Goal: Transaction & Acquisition: Download file/media

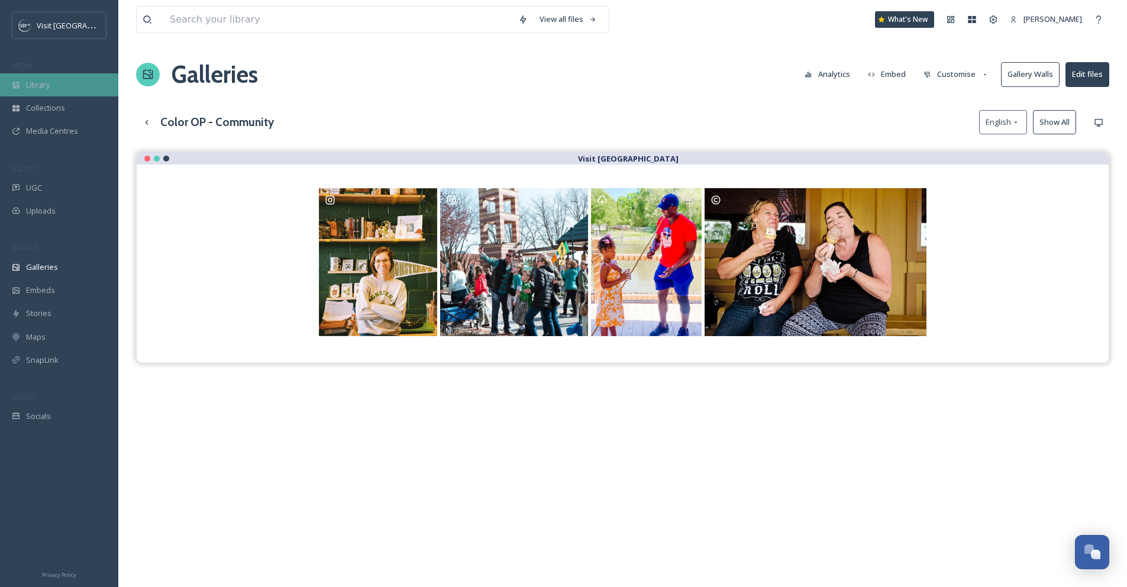
click at [38, 85] on span "Library" at bounding box center [38, 84] width 24 height 11
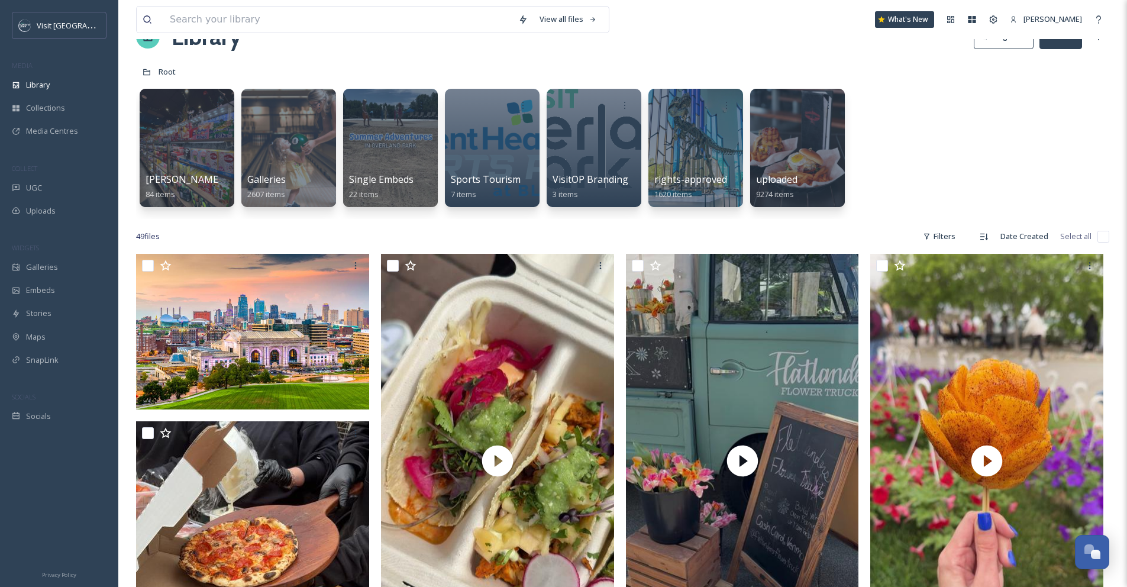
scroll to position [36, 0]
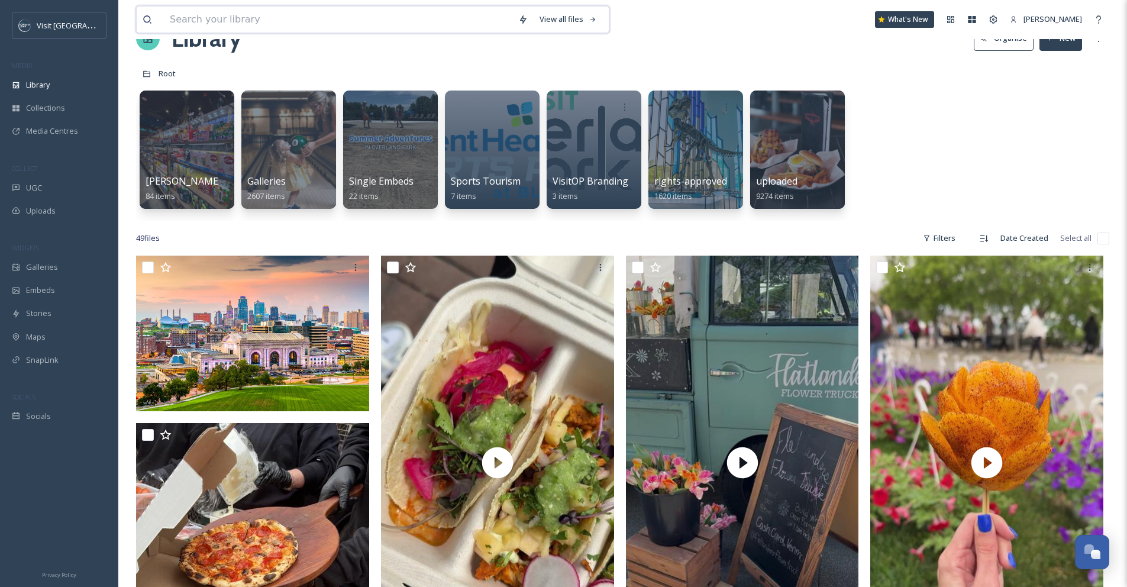
click at [392, 20] on input at bounding box center [338, 20] width 349 height 26
type input "dining room"
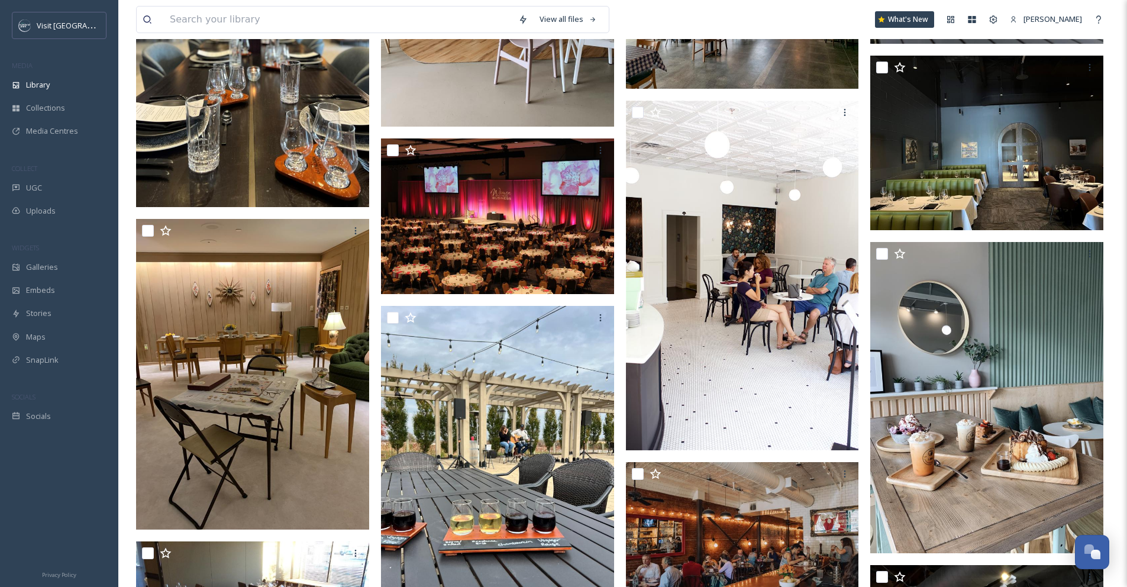
scroll to position [1262, 0]
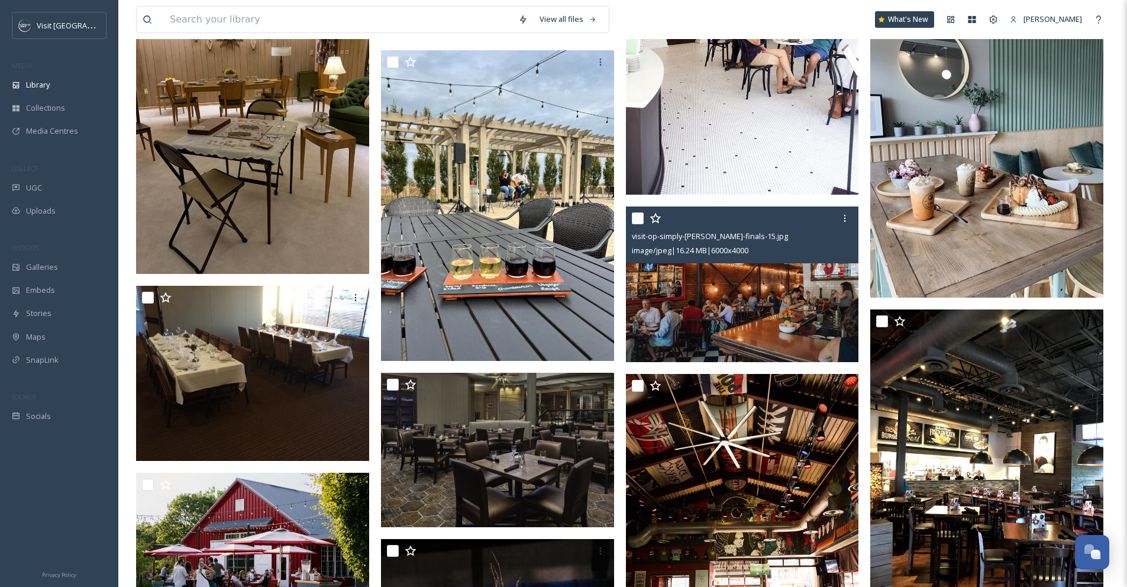
click at [775, 287] on img at bounding box center [742, 285] width 233 height 156
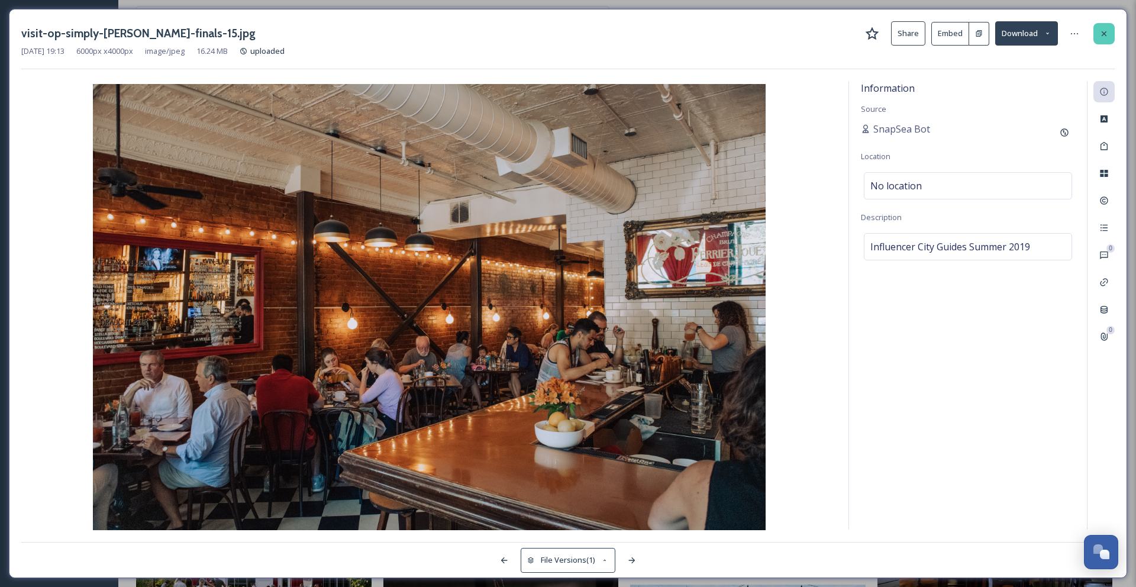
click at [1111, 43] on div at bounding box center [1104, 33] width 21 height 21
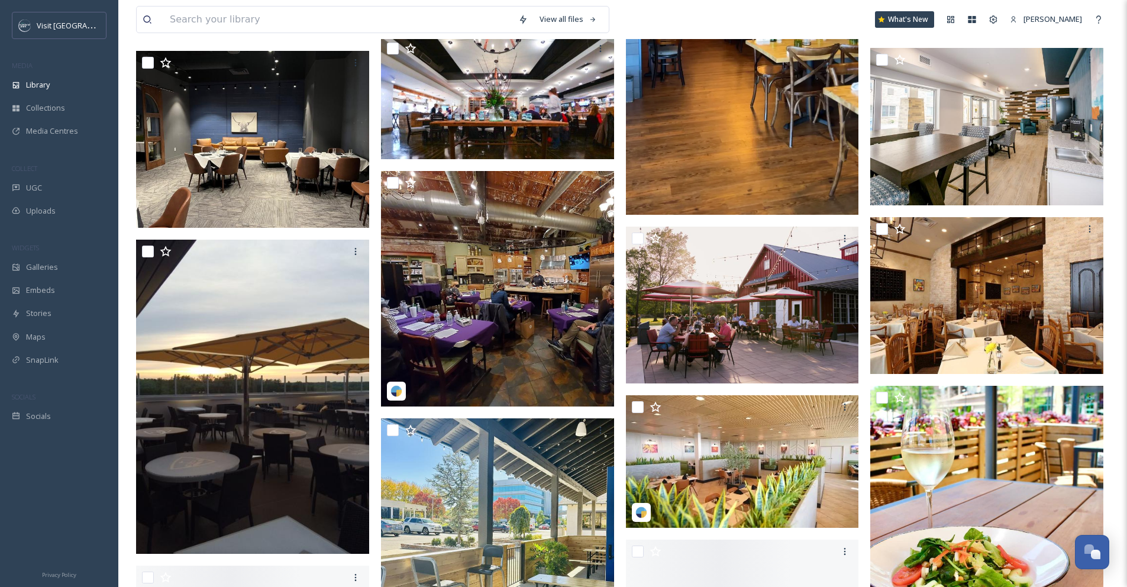
scroll to position [2995, 0]
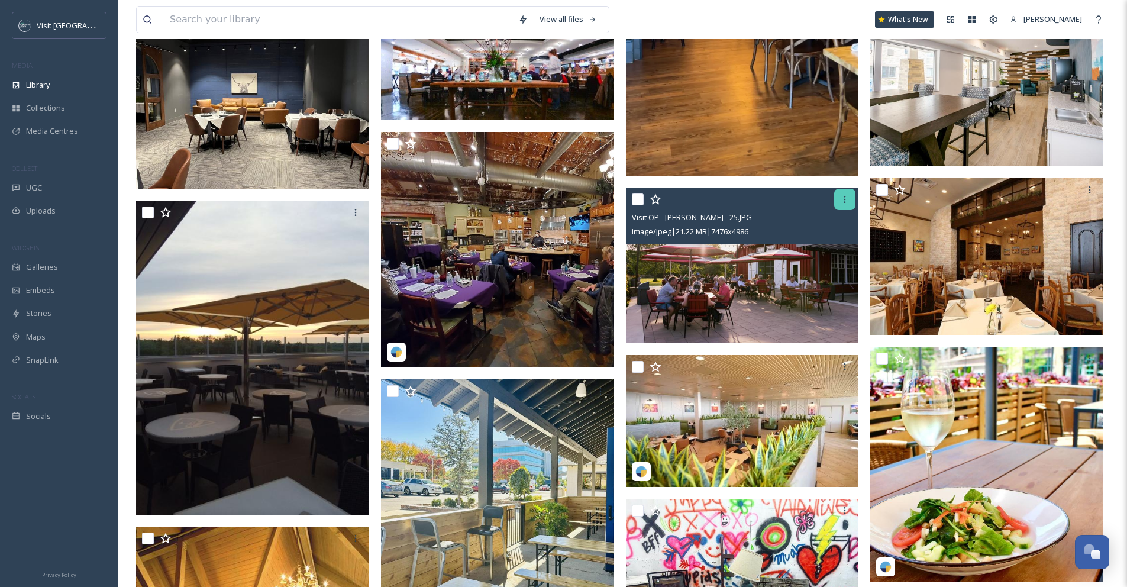
click at [842, 200] on icon at bounding box center [844, 199] width 9 height 9
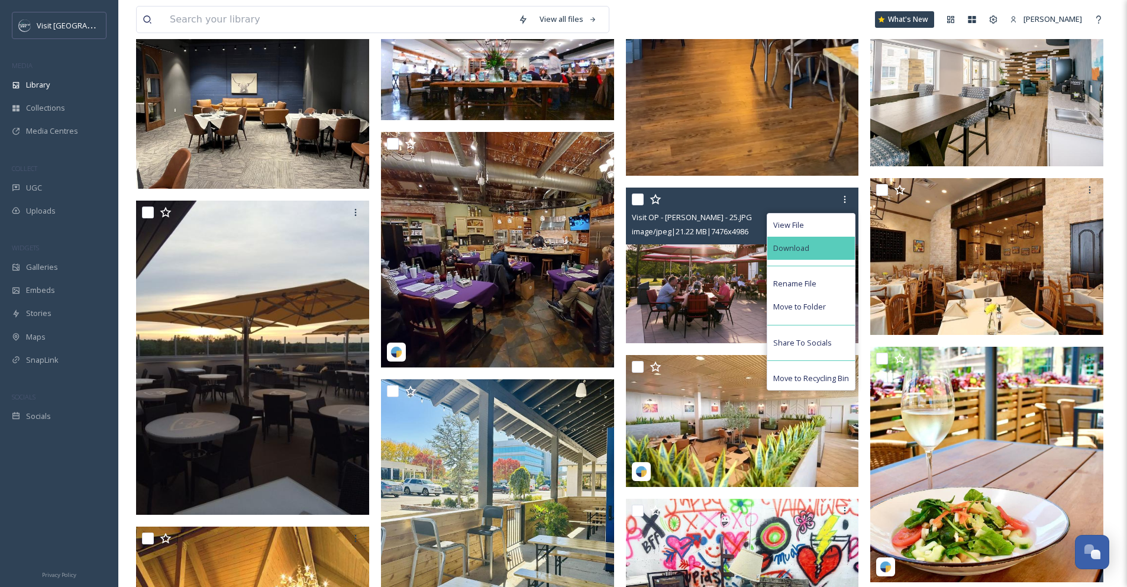
click at [825, 251] on div "Download" at bounding box center [812, 248] width 88 height 23
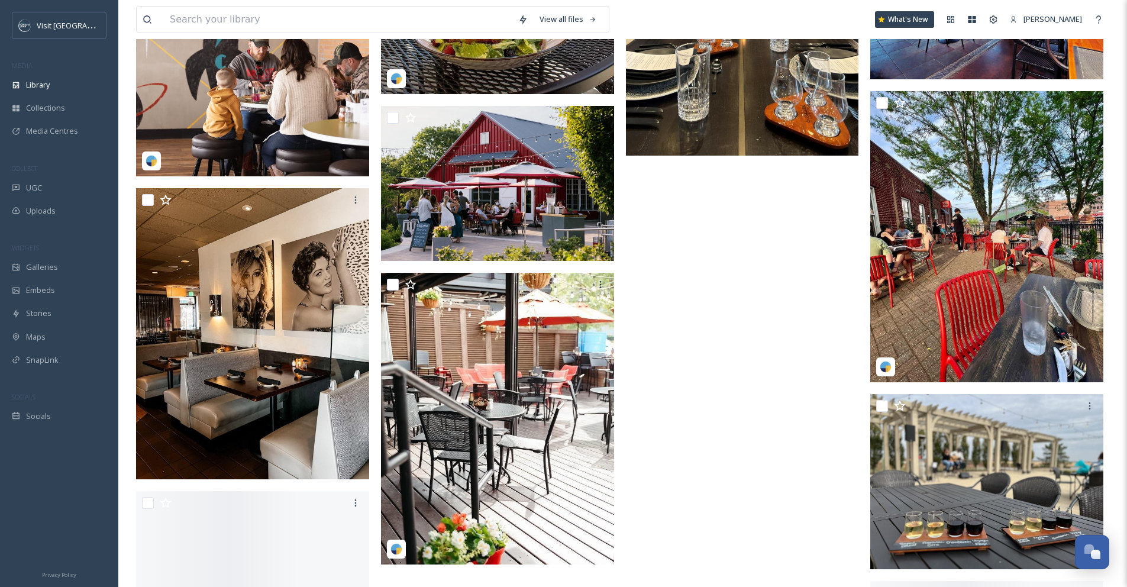
scroll to position [4471, 0]
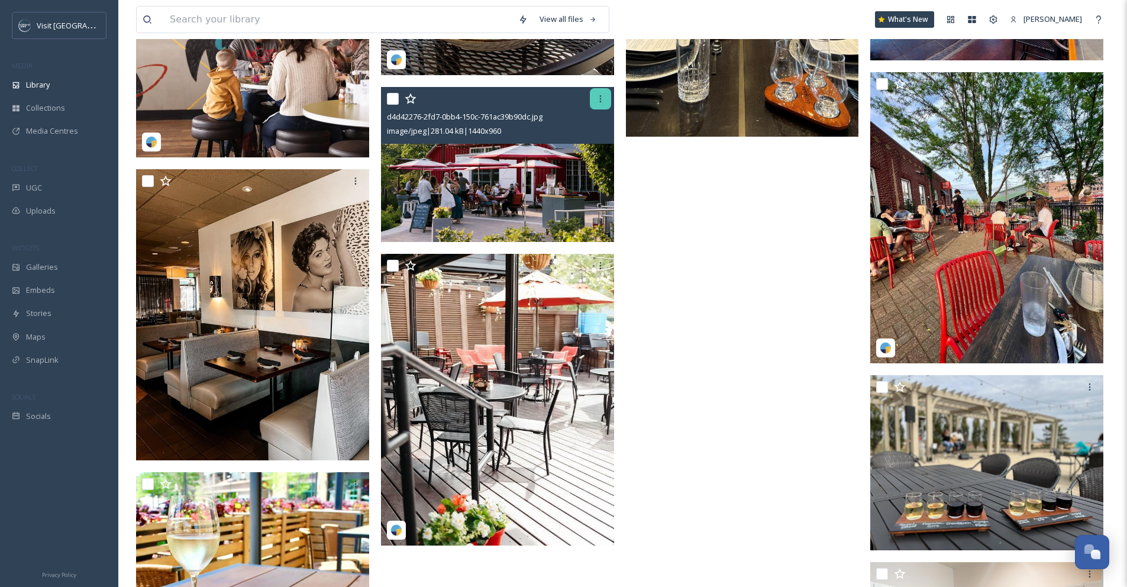
click at [596, 102] on icon at bounding box center [600, 98] width 9 height 9
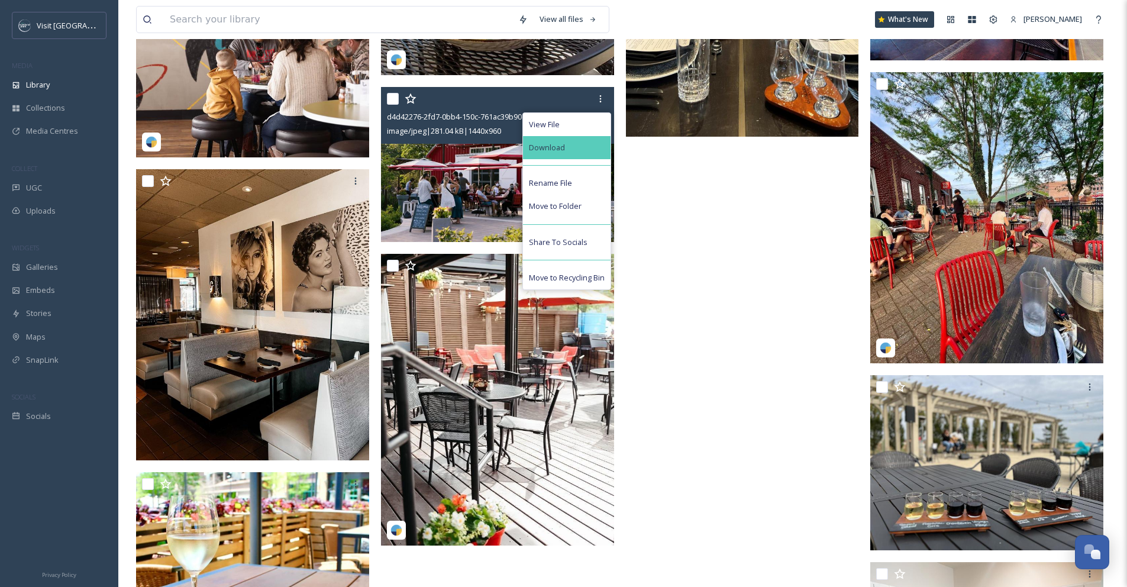
click at [581, 150] on div "Download" at bounding box center [567, 147] width 88 height 23
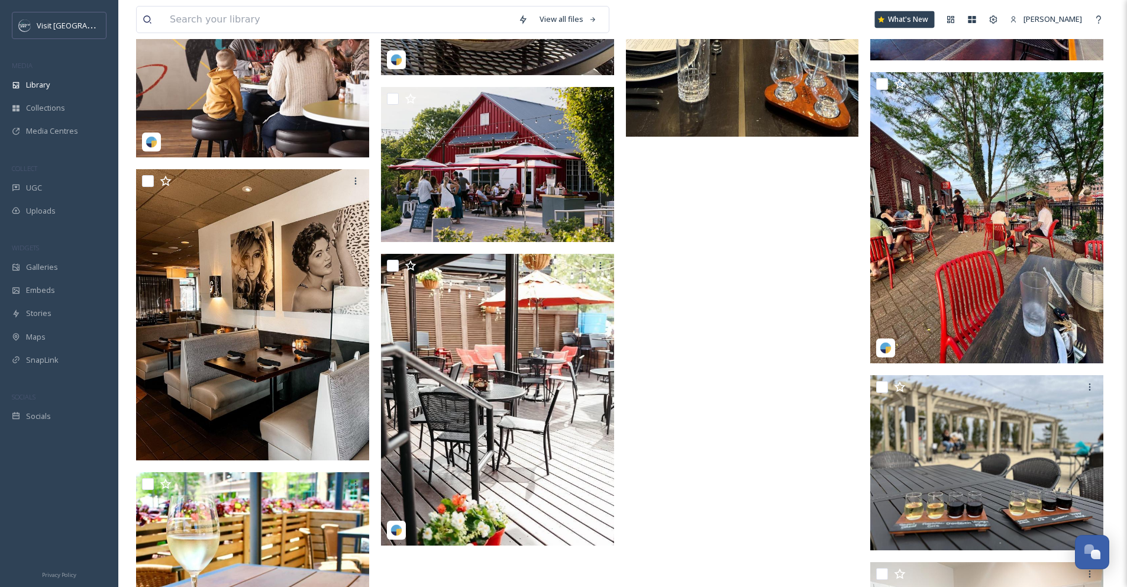
click at [896, 22] on div "What's New" at bounding box center [905, 19] width 60 height 17
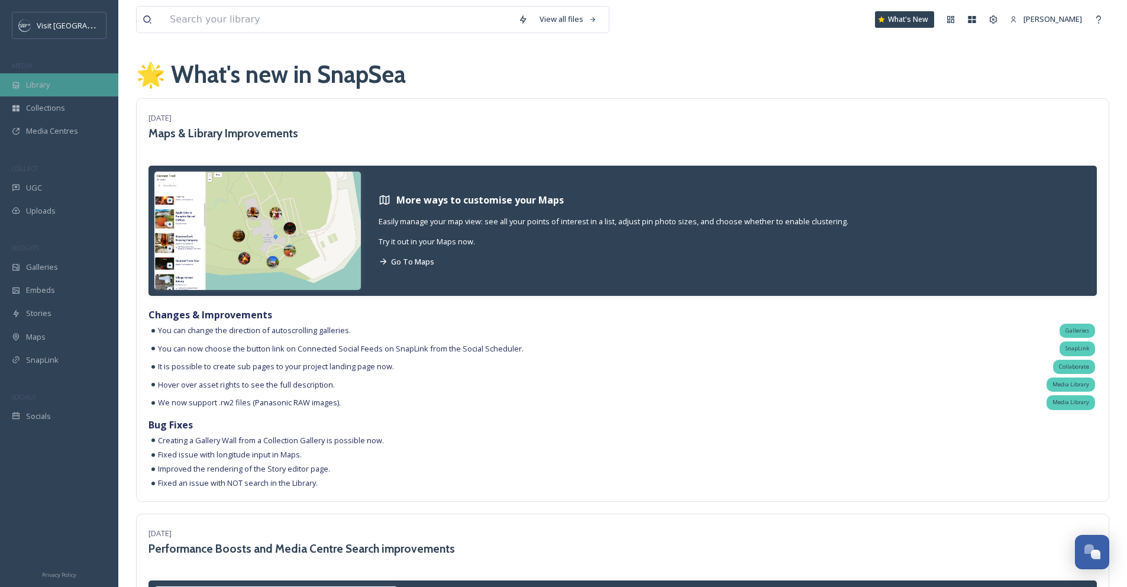
click at [46, 82] on span "Library" at bounding box center [38, 84] width 24 height 11
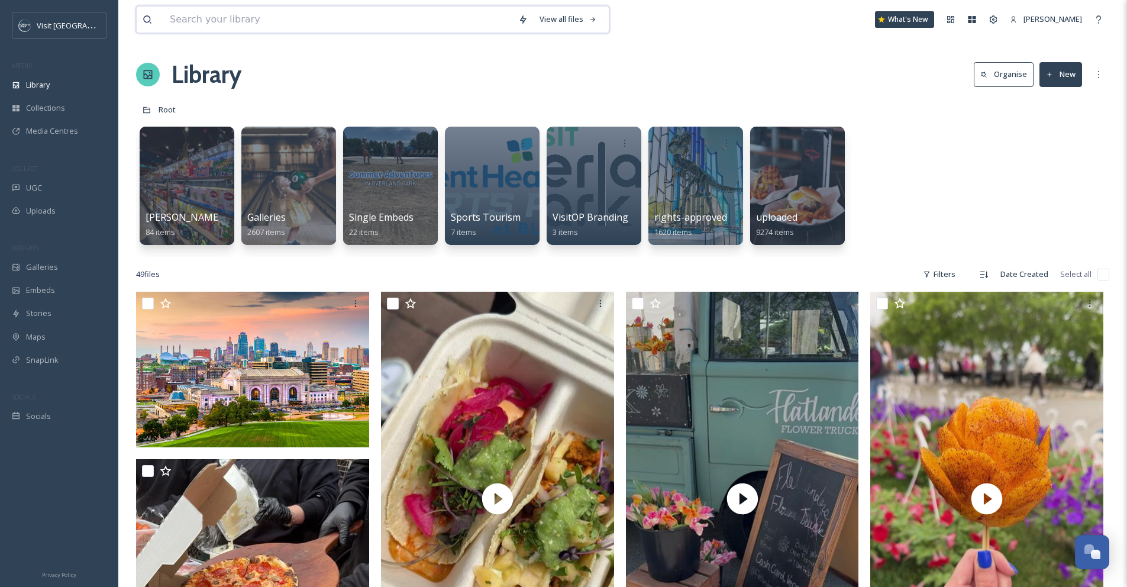
click at [339, 13] on input at bounding box center [338, 20] width 349 height 26
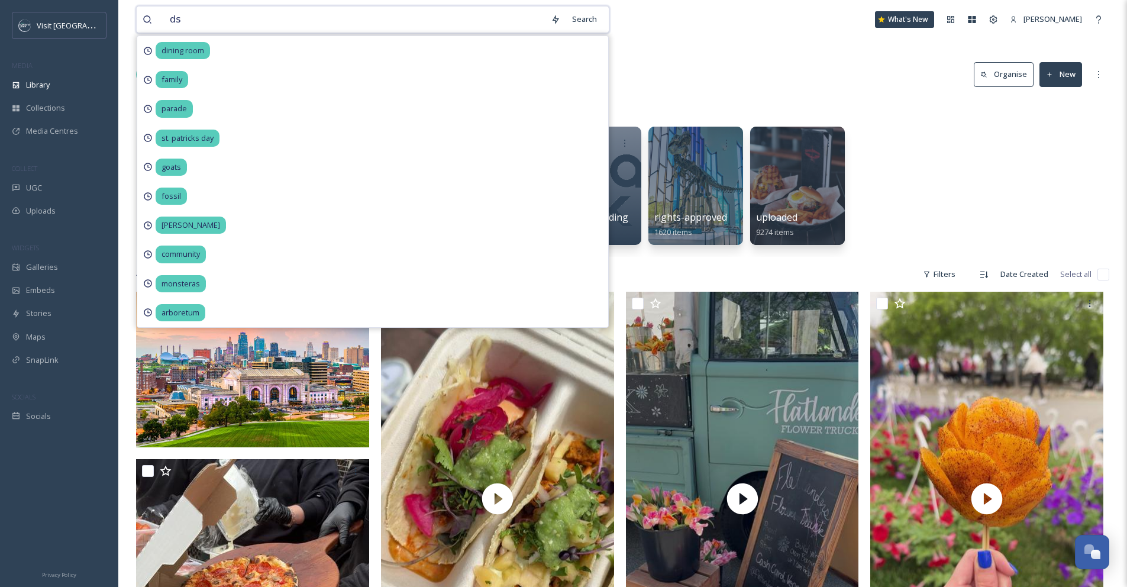
type input "dsc"
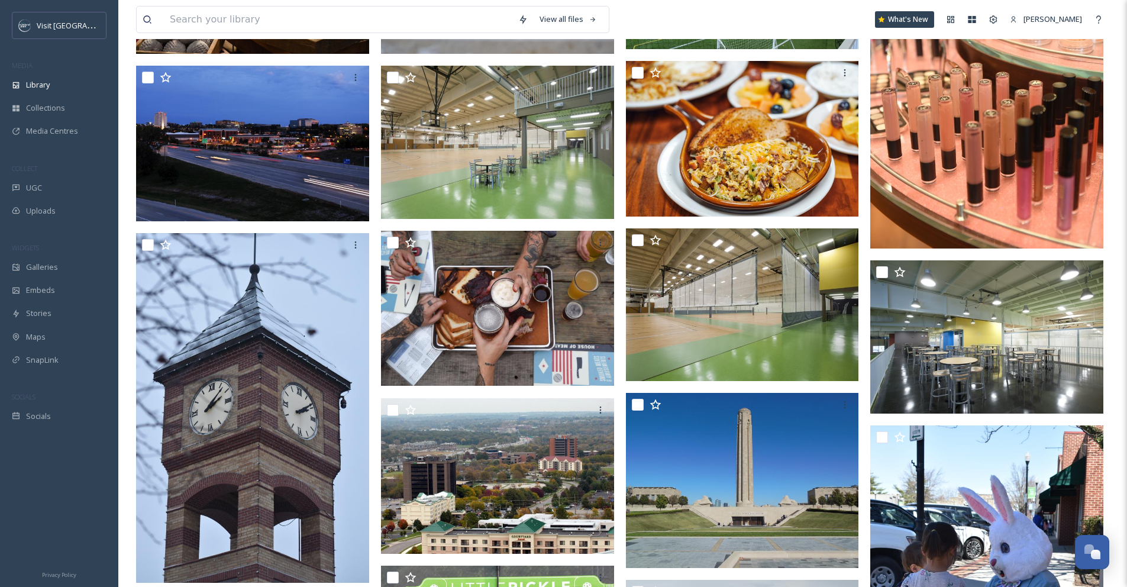
scroll to position [1936, 0]
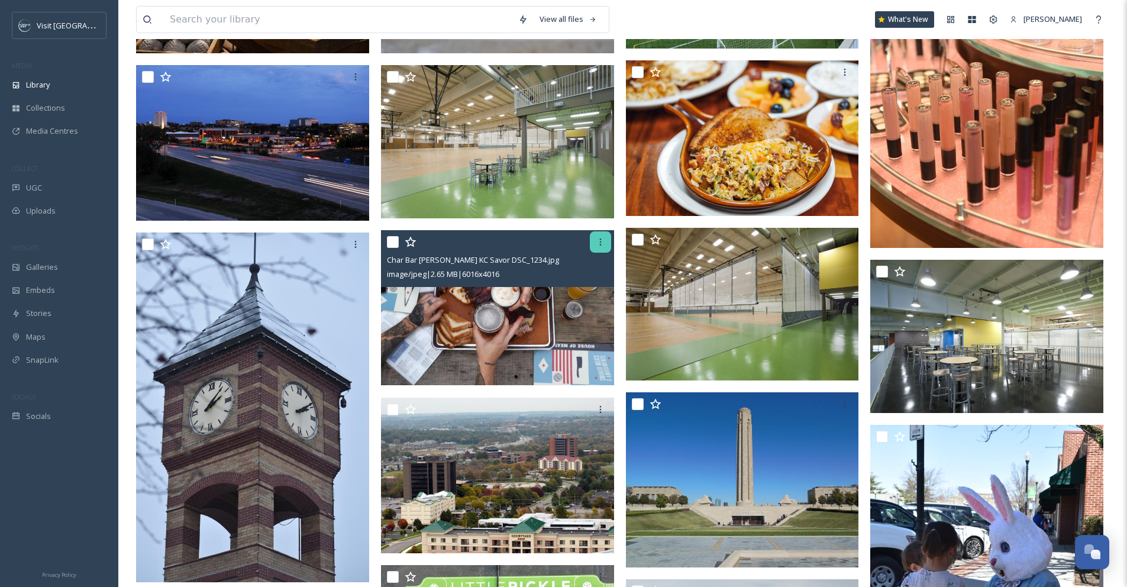
click at [597, 244] on icon at bounding box center [600, 241] width 9 height 9
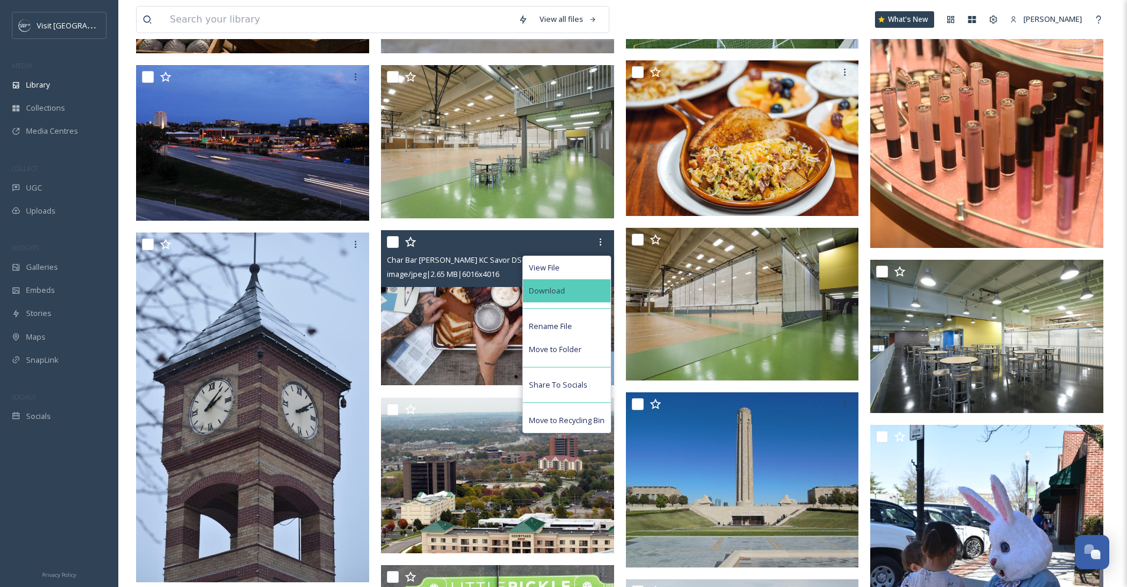
click at [591, 289] on div "Download" at bounding box center [567, 290] width 88 height 23
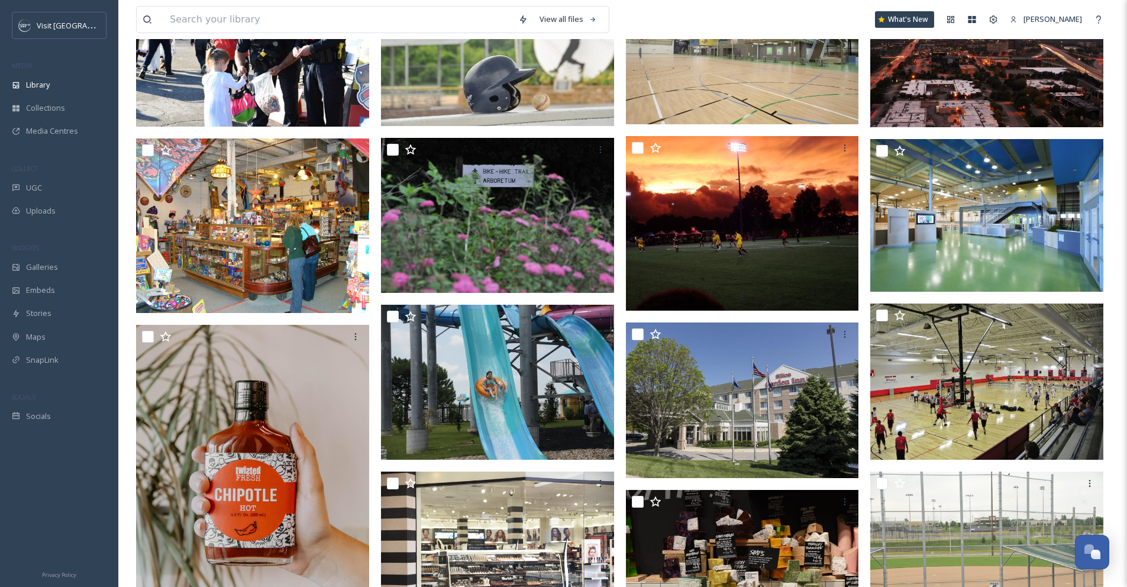
scroll to position [0, 0]
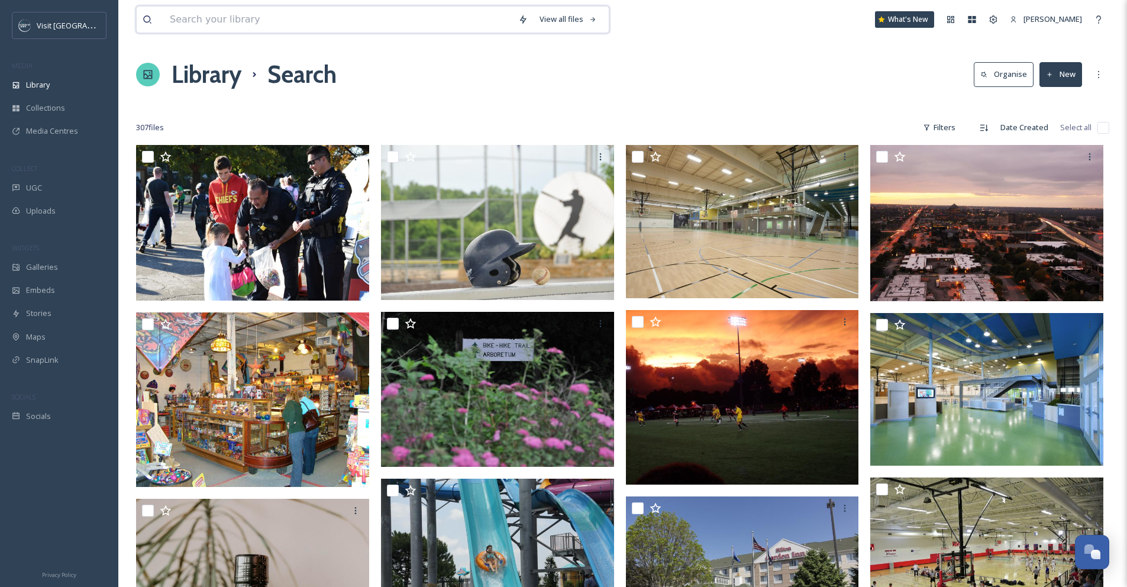
click at [447, 22] on input at bounding box center [338, 20] width 349 height 26
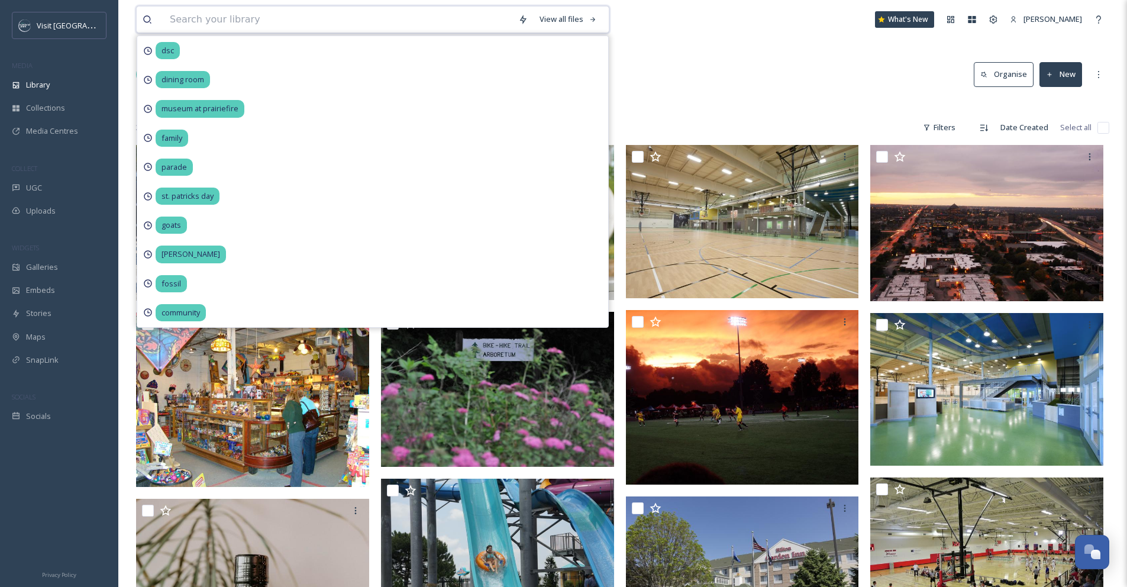
click at [446, 21] on input at bounding box center [338, 20] width 349 height 26
type input "img"
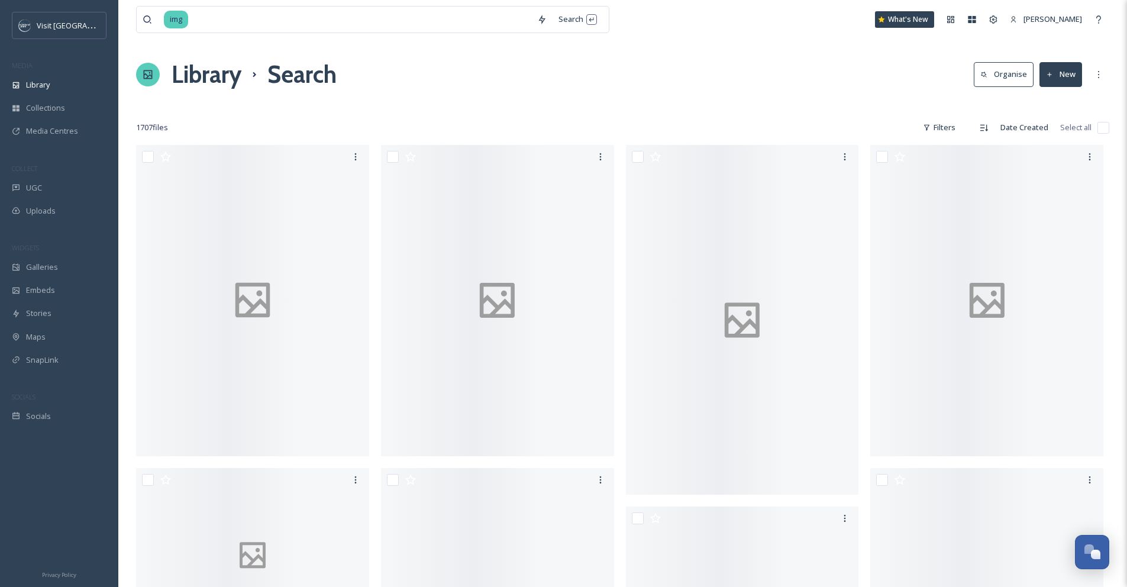
click at [772, 66] on div "Library Search Organise New" at bounding box center [623, 75] width 974 height 36
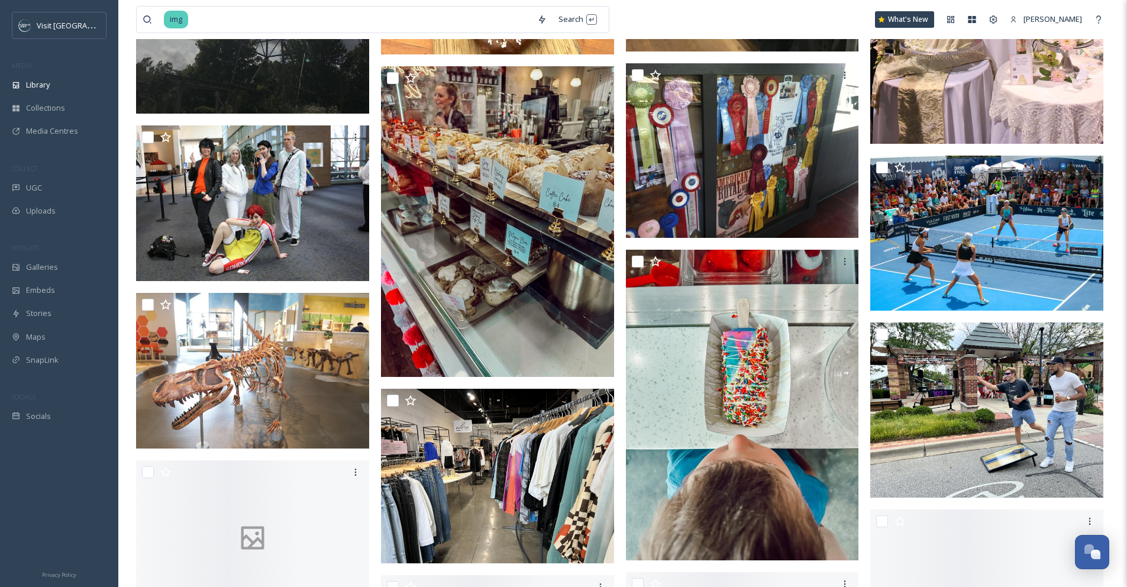
scroll to position [2784, 0]
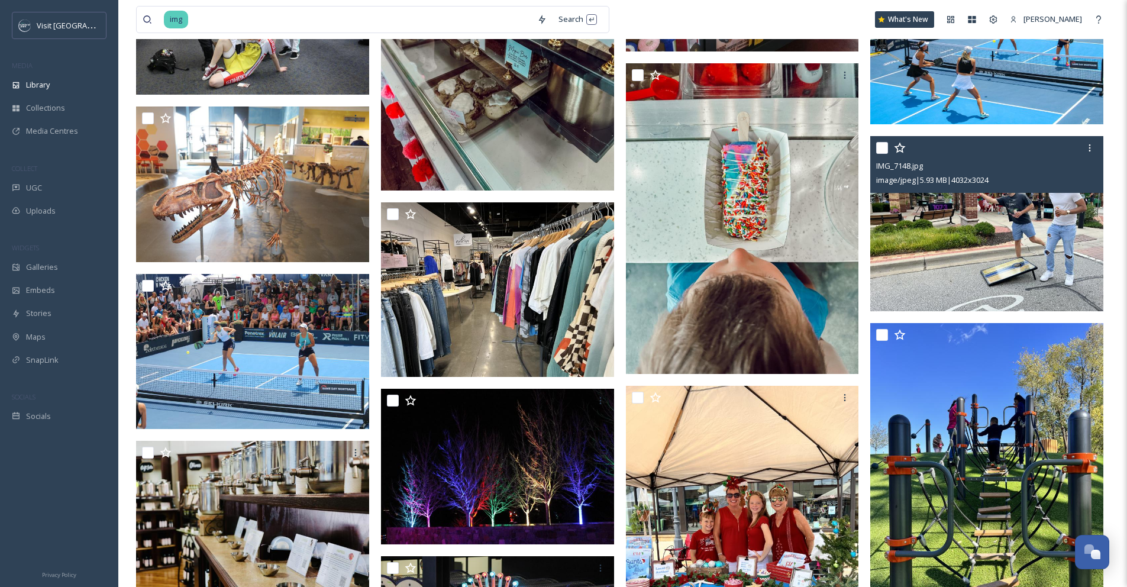
click at [1011, 228] on img at bounding box center [987, 223] width 233 height 175
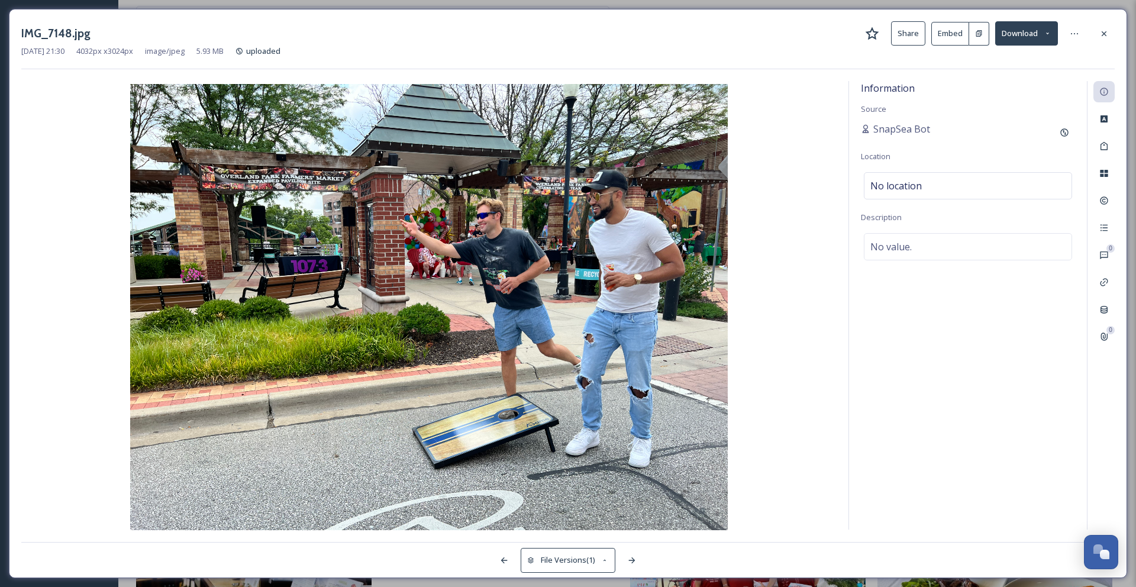
click at [1042, 36] on button "Download" at bounding box center [1026, 33] width 63 height 24
click at [1036, 39] on button "Download" at bounding box center [1026, 33] width 63 height 24
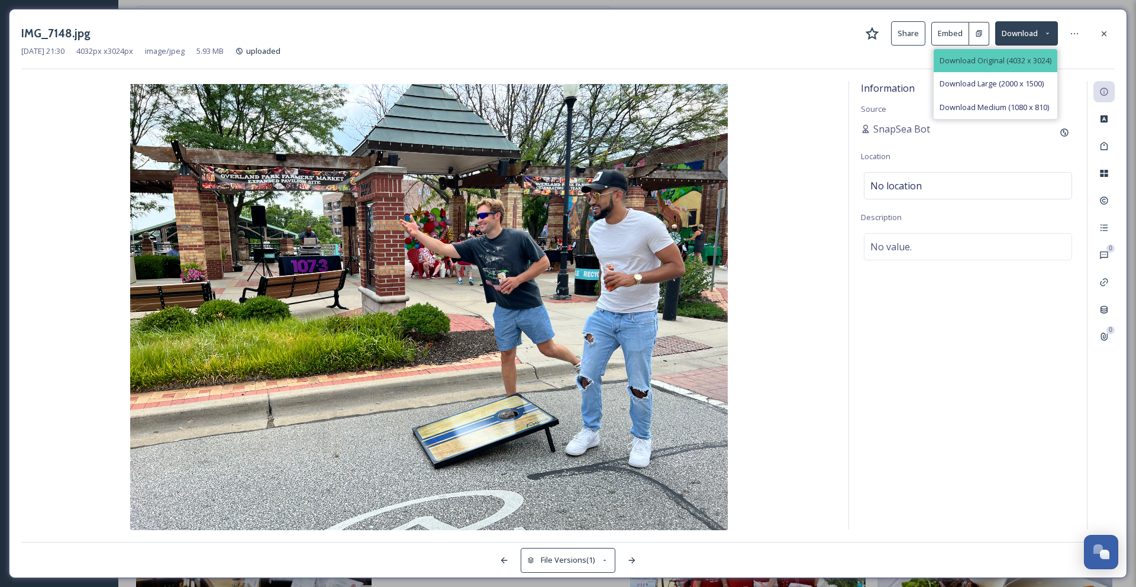
click at [1026, 60] on span "Download Original (4032 x 3024)" at bounding box center [996, 60] width 112 height 11
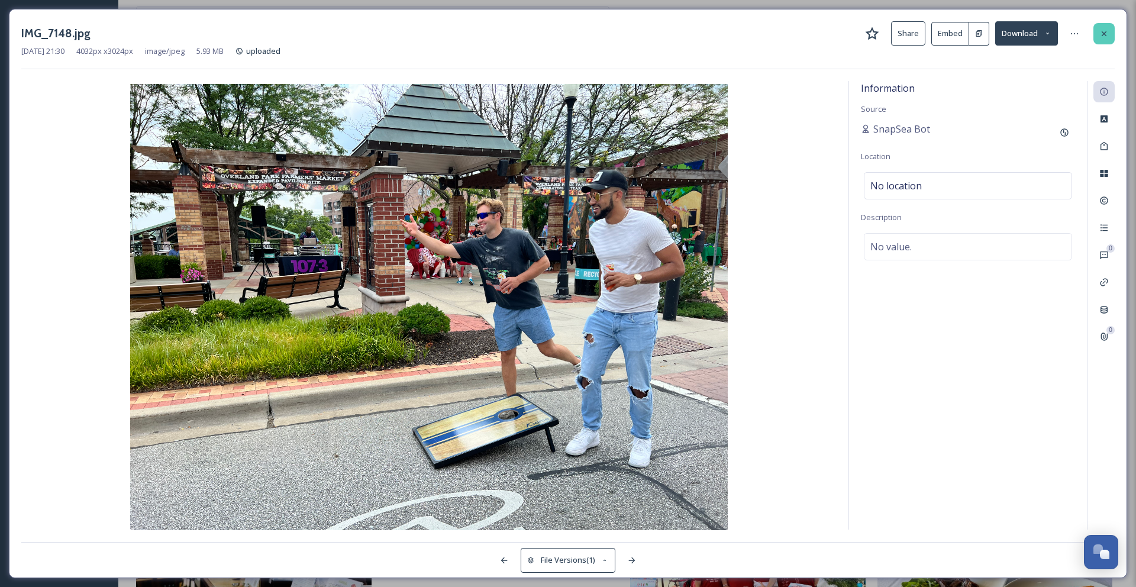
click at [1105, 36] on icon at bounding box center [1104, 33] width 9 height 9
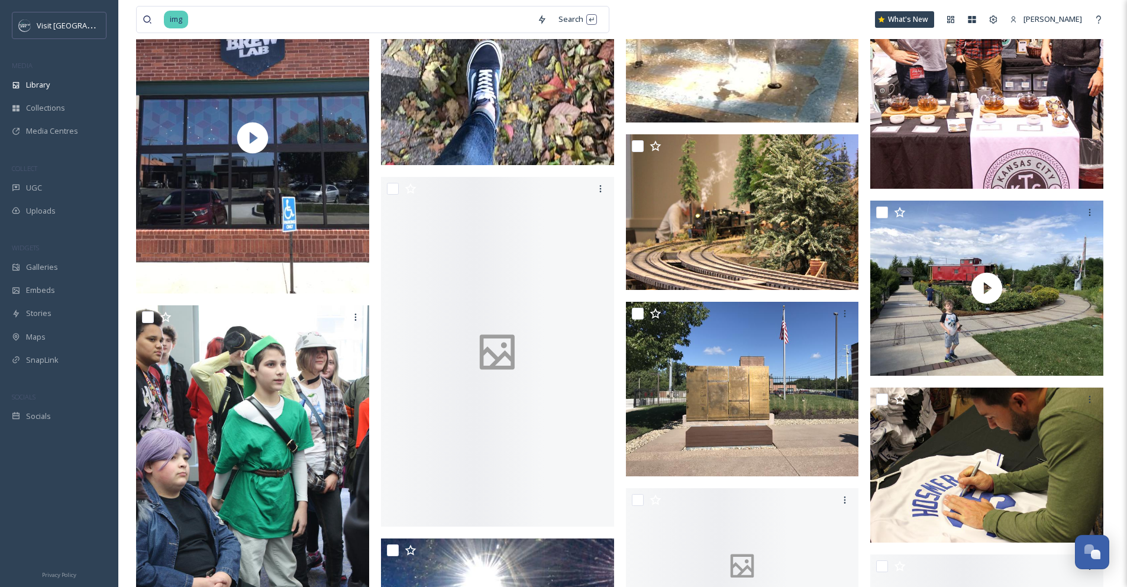
scroll to position [12273, 0]
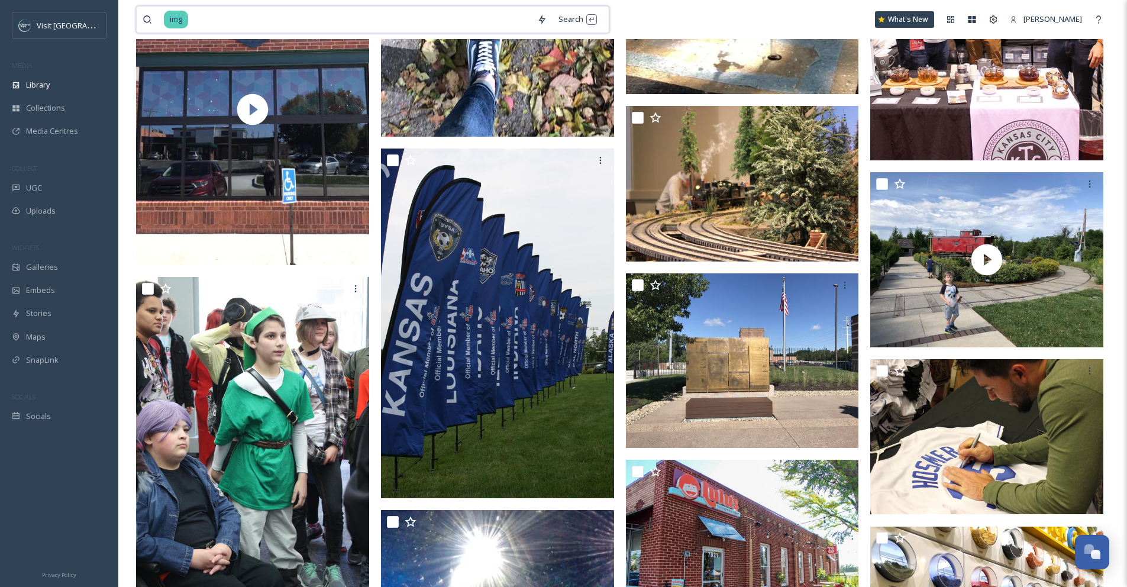
click at [261, 16] on input at bounding box center [360, 20] width 342 height 26
drag, startPoint x: 250, startPoint y: 21, endPoint x: 134, endPoint y: 1, distance: 117.1
type input "i"
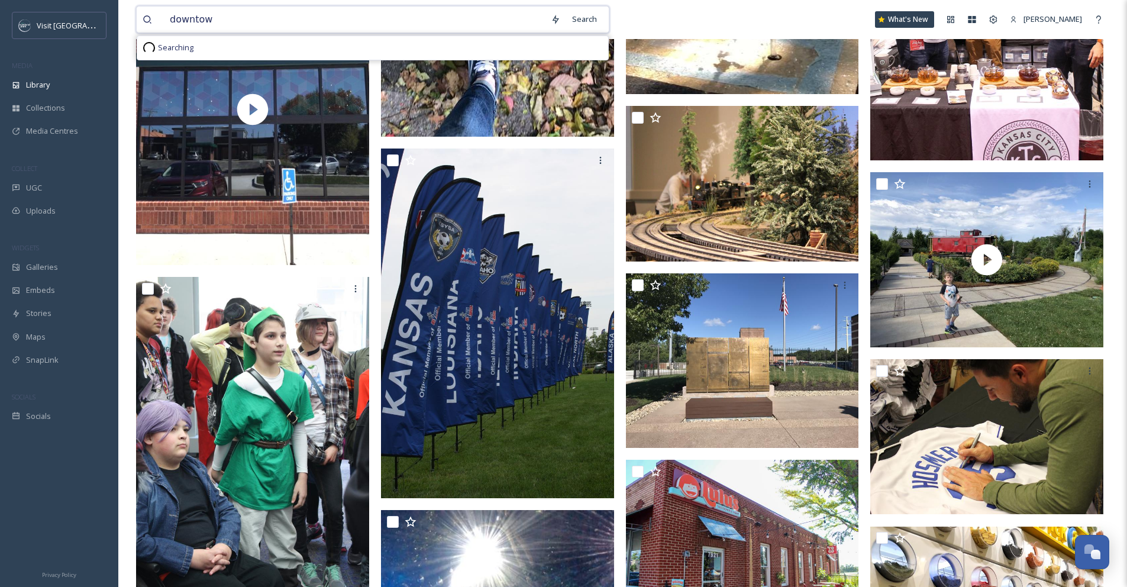
type input "downtown"
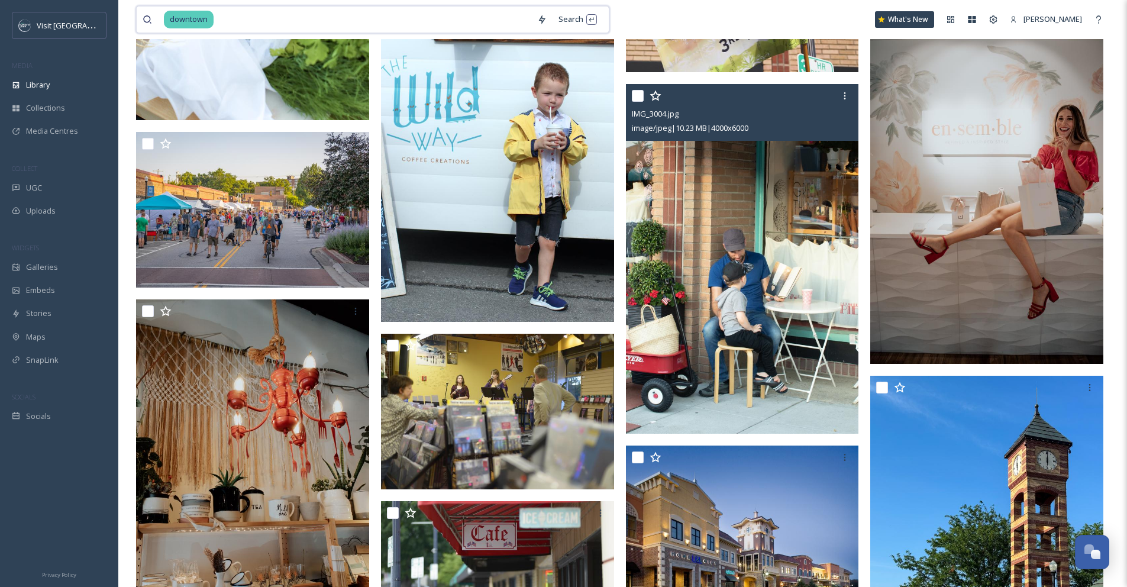
scroll to position [11638, 0]
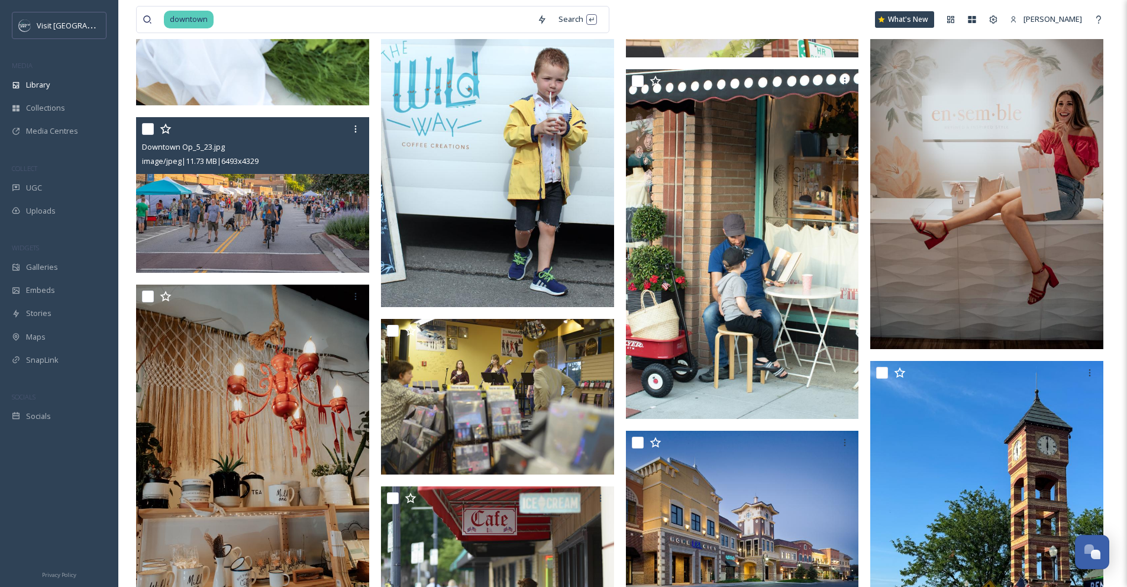
click at [224, 210] on img at bounding box center [252, 195] width 233 height 156
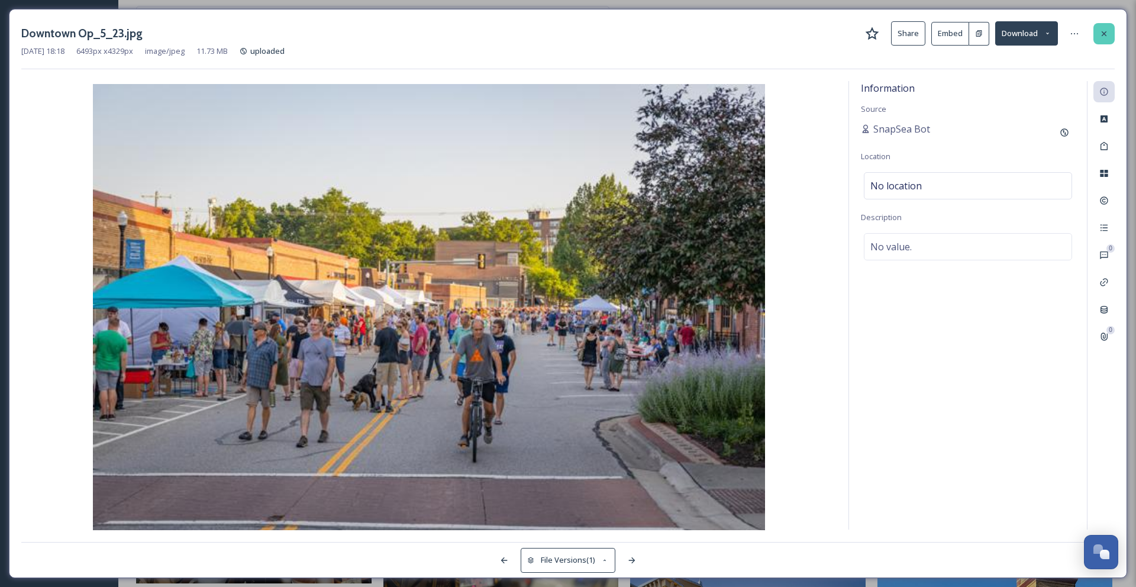
click at [1103, 34] on icon at bounding box center [1104, 33] width 9 height 9
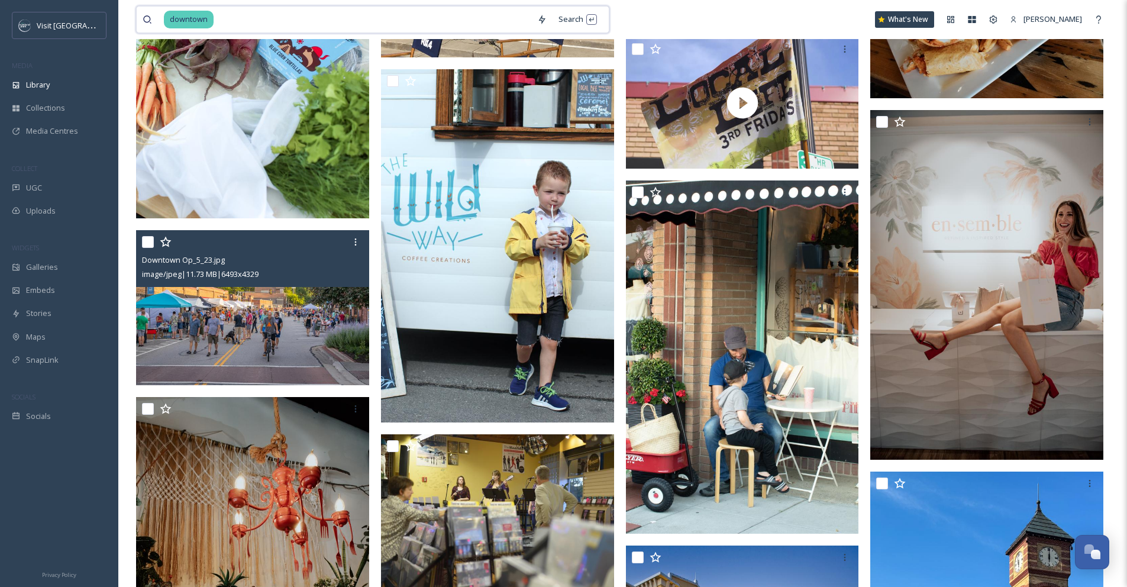
click at [372, 27] on input at bounding box center [373, 20] width 317 height 26
type input "d"
type input "industry"
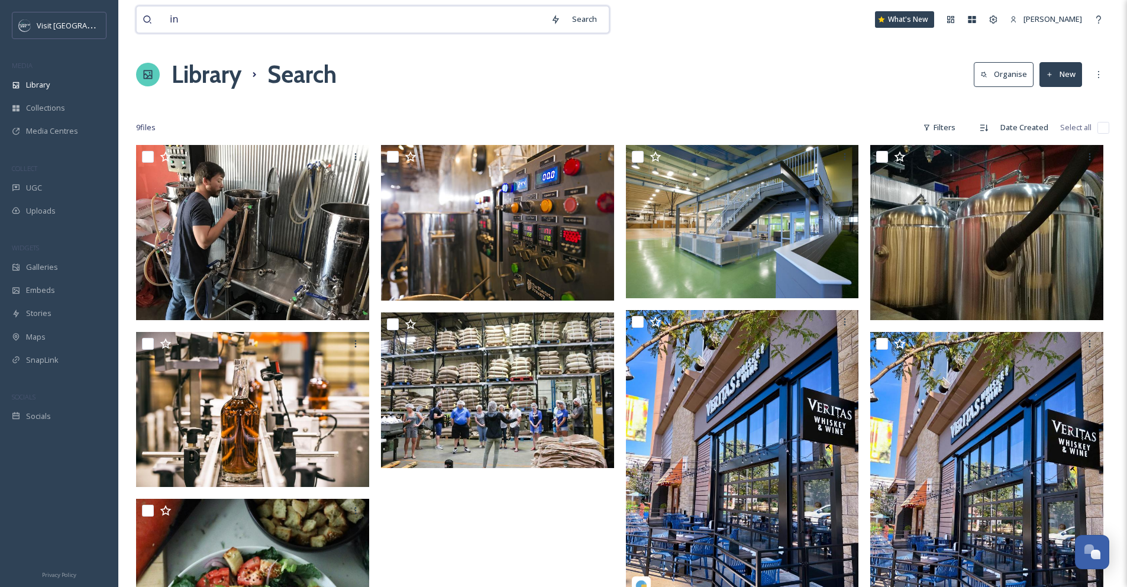
type input "i"
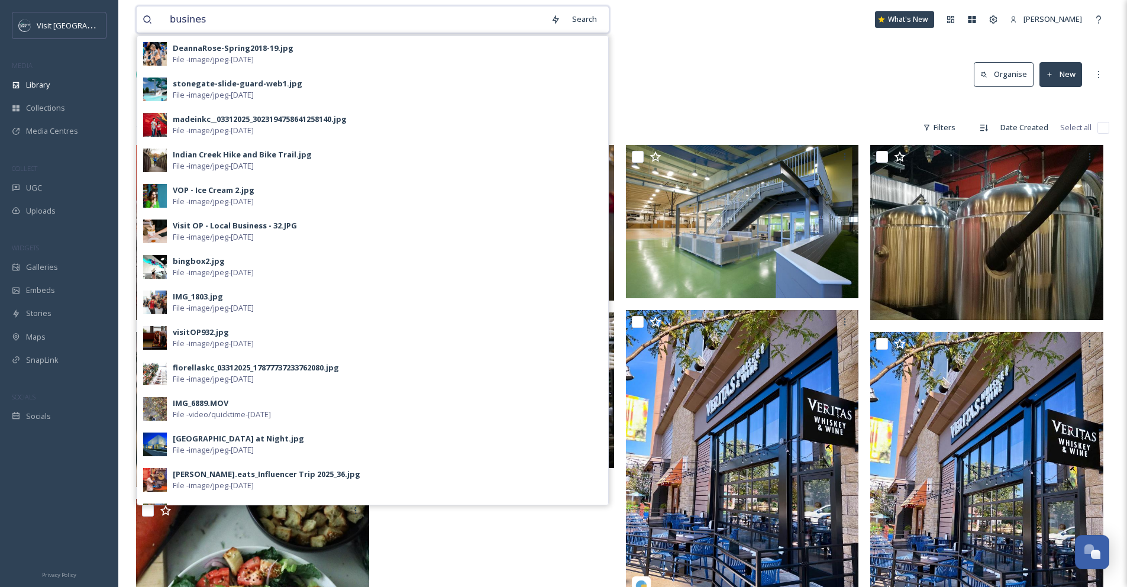
type input "business"
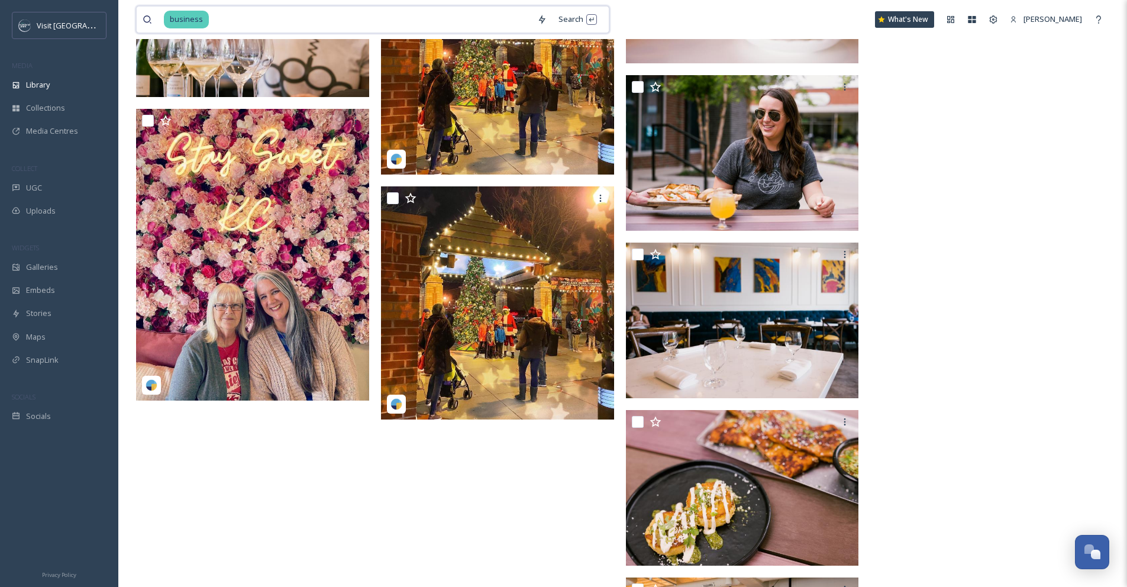
scroll to position [4995, 0]
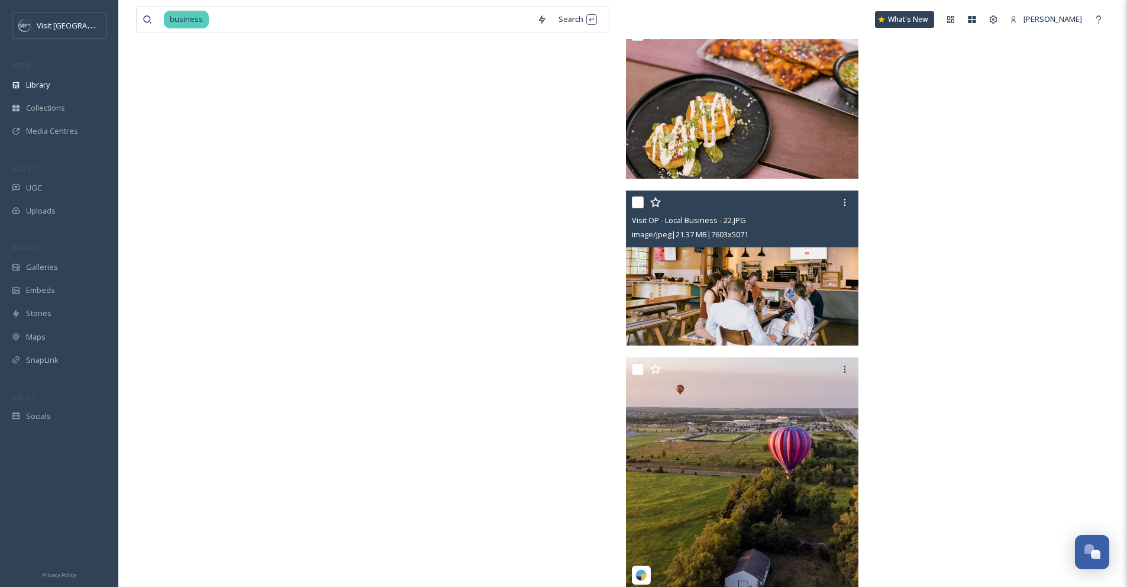
click at [700, 282] on img at bounding box center [742, 269] width 233 height 156
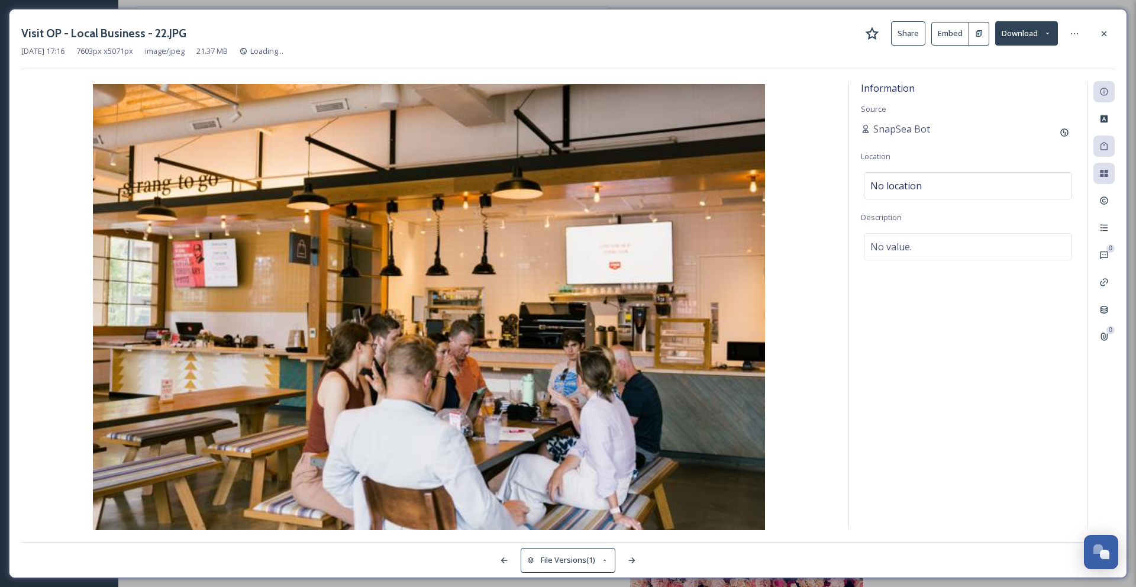
click at [1030, 40] on button "Download" at bounding box center [1026, 33] width 63 height 24
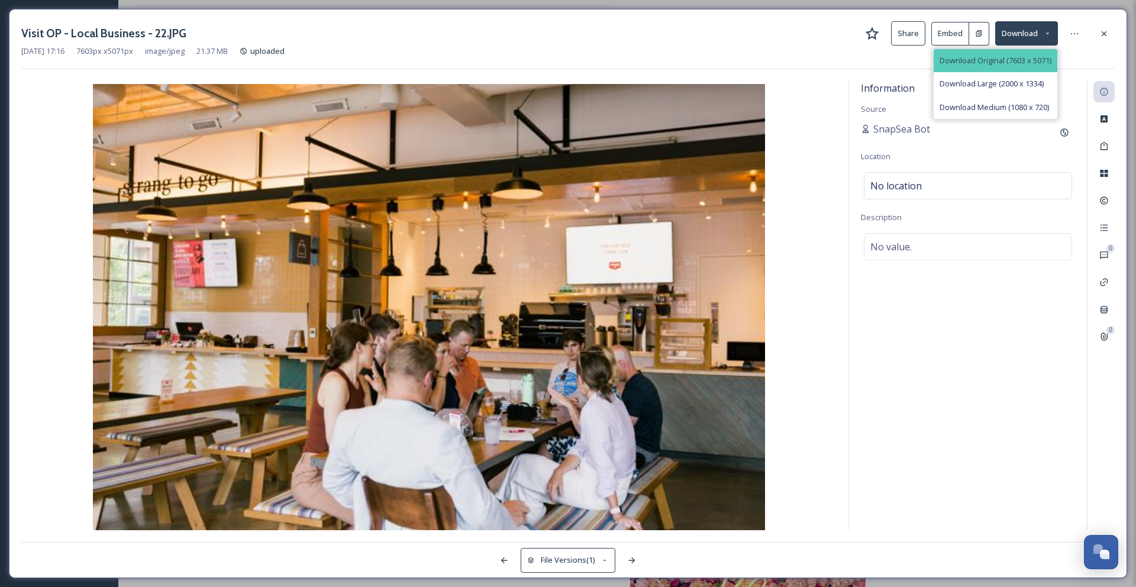
click at [1027, 60] on span "Download Original (7603 x 5071)" at bounding box center [996, 60] width 112 height 11
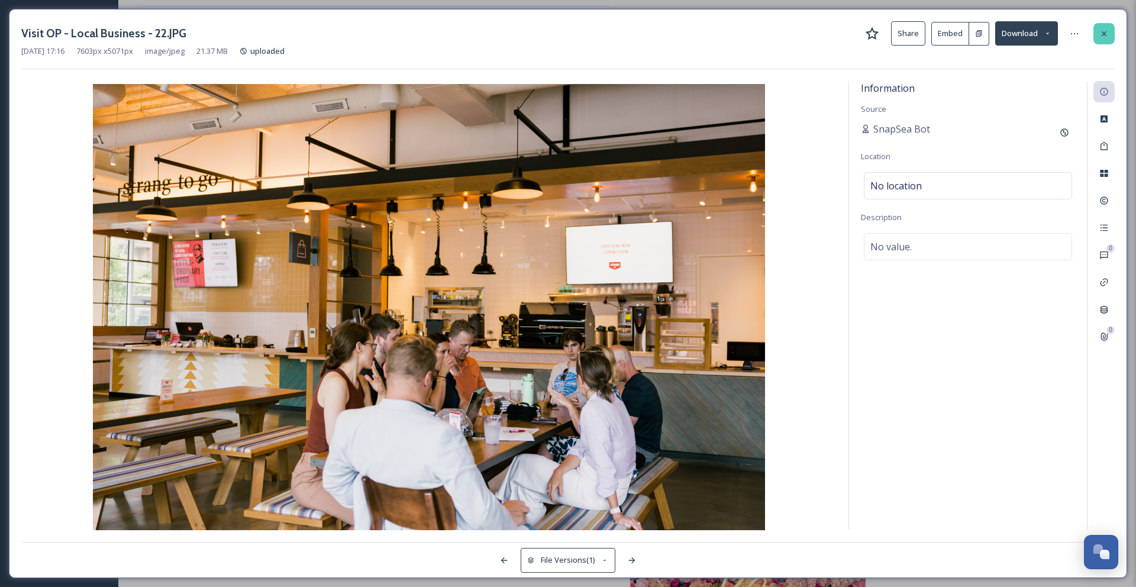
click at [1108, 37] on icon at bounding box center [1104, 33] width 9 height 9
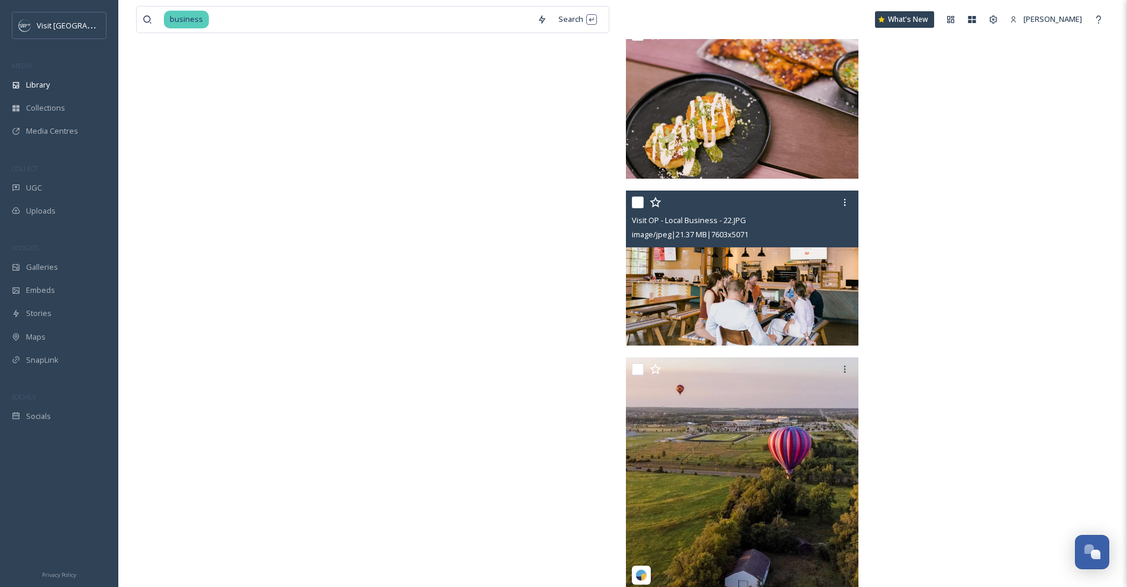
scroll to position [4952, 0]
